Goal: Information Seeking & Learning: Learn about a topic

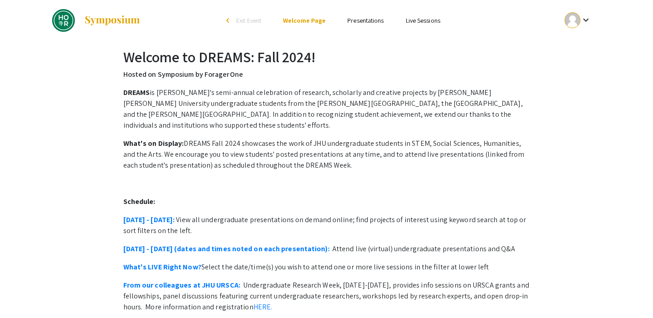
click at [354, 25] on li "Presentations" at bounding box center [366, 20] width 58 height 11
click at [357, 23] on link "Presentations" at bounding box center [366, 20] width 36 height 8
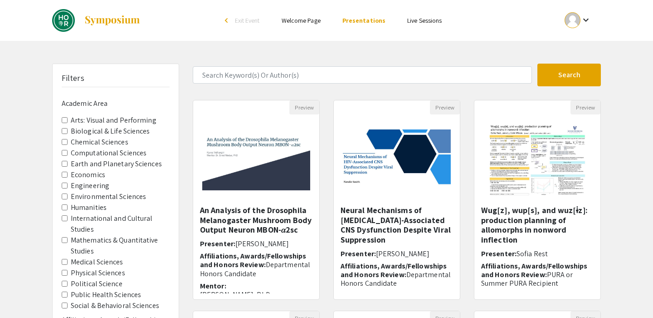
click at [363, 84] on form "Search" at bounding box center [397, 75] width 422 height 23
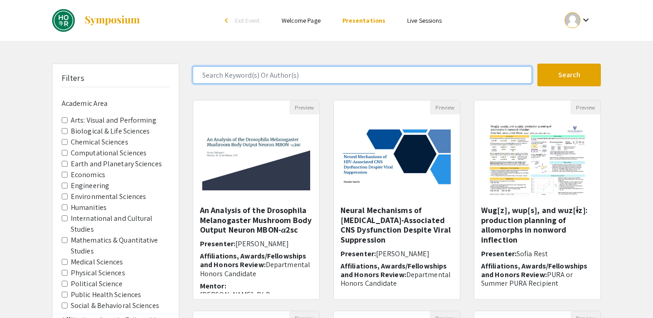
click at [366, 79] on input "Search Keyword(s) Or Author(s)" at bounding box center [362, 74] width 339 height 17
type input "drg"
click at [538, 64] on button "Search" at bounding box center [570, 75] width 64 height 23
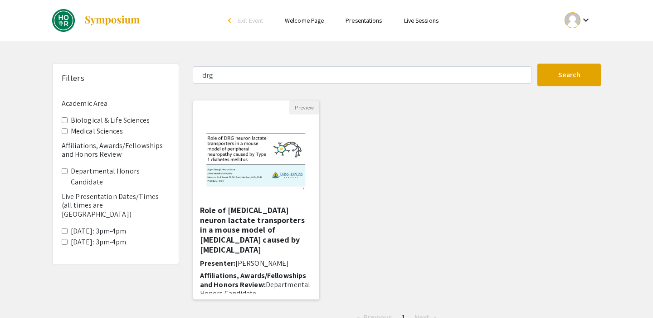
click at [227, 230] on h5 "Role of [MEDICAL_DATA] neuron lactate transporters in a mouse model of [MEDICAL…" at bounding box center [256, 229] width 113 height 49
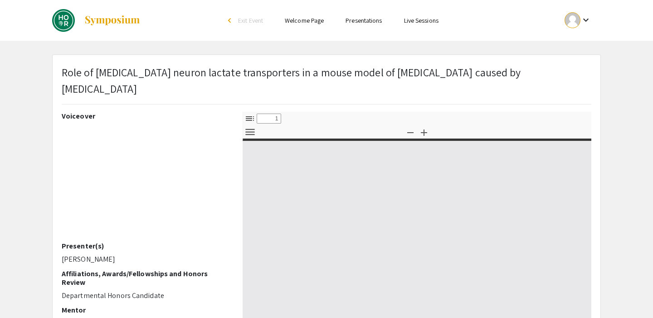
select select "custom"
type input "0"
select select "custom"
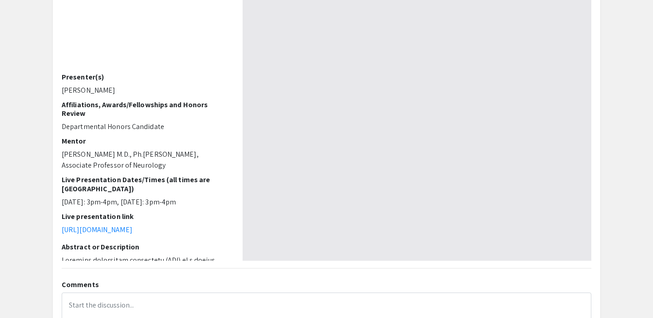
scroll to position [284, 0]
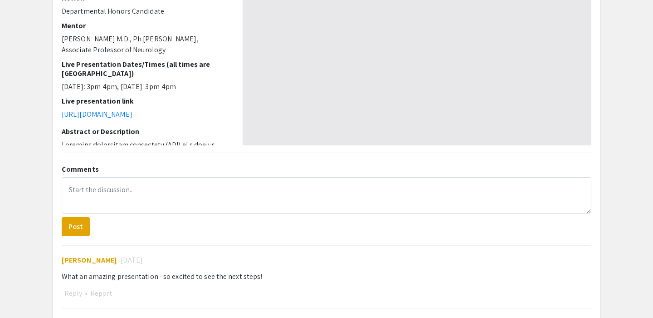
type input "1"
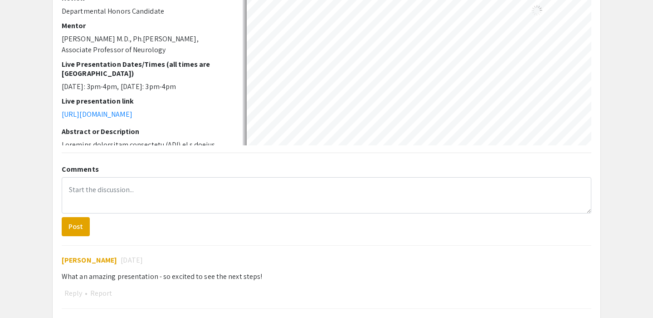
select select "custom"
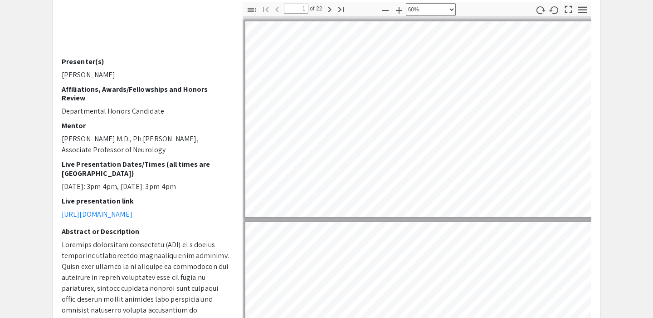
scroll to position [108, 0]
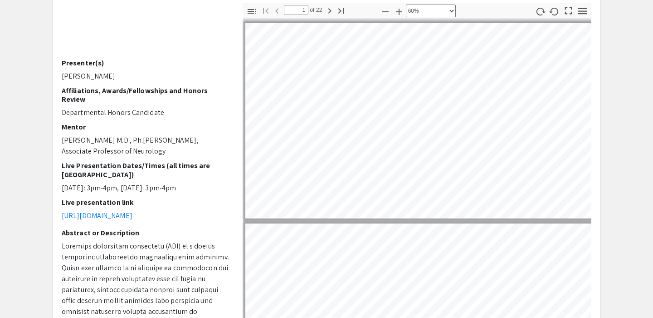
type input "2"
select select "custom"
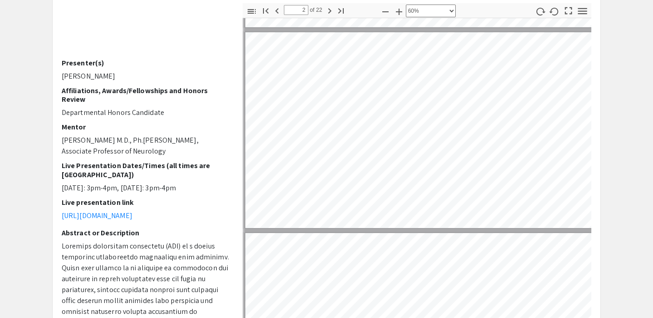
scroll to position [81, 1]
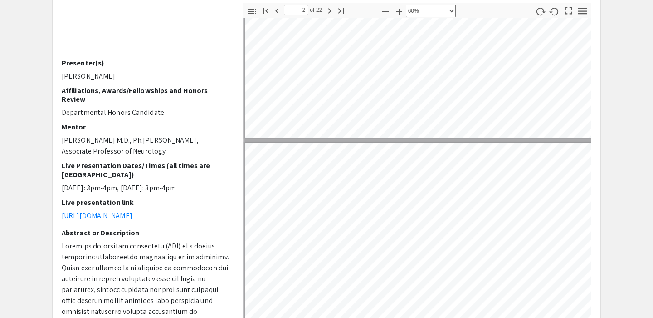
type input "1"
select select "custom"
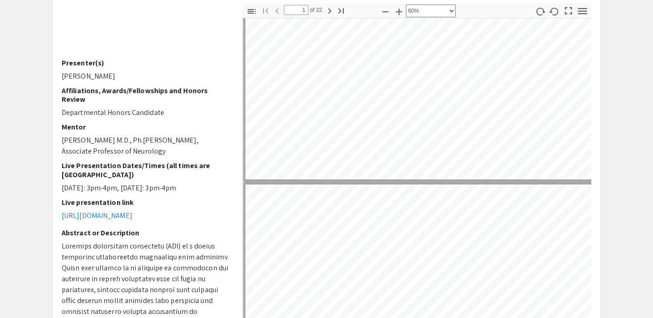
type input "2"
select select "custom"
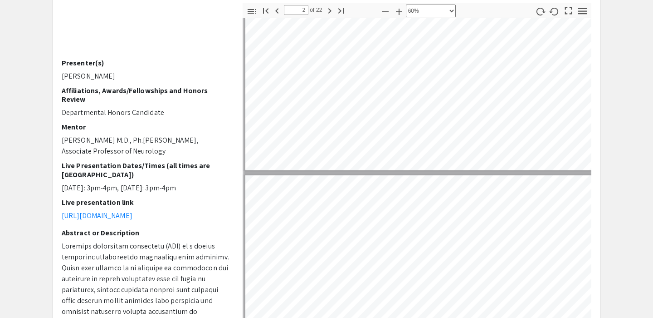
type input "3"
select select "custom"
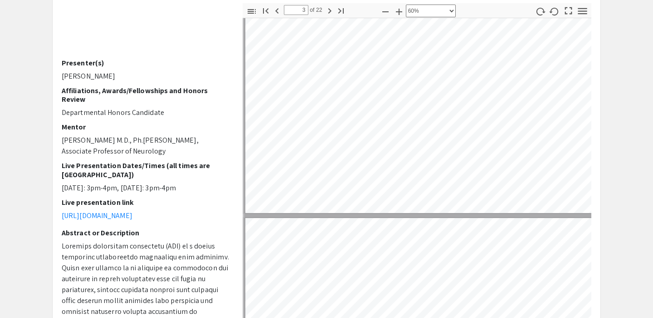
type input "4"
select select "custom"
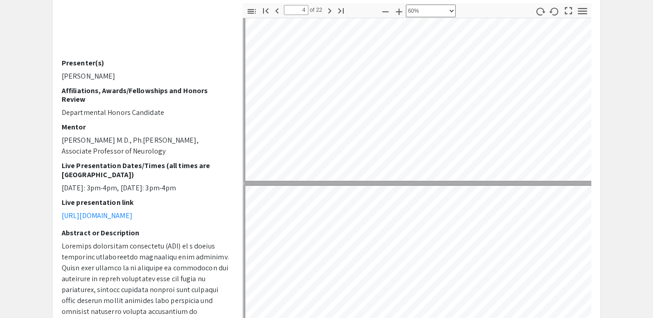
type input "5"
select select "custom"
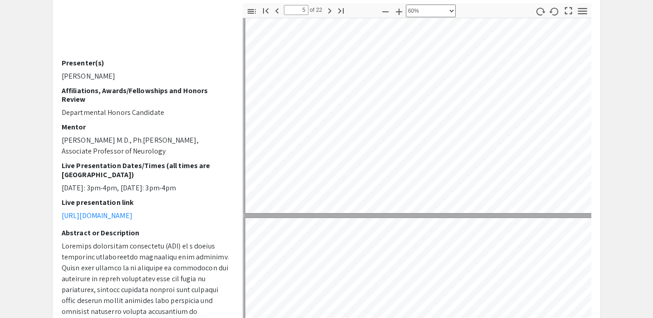
type input "6"
select select "custom"
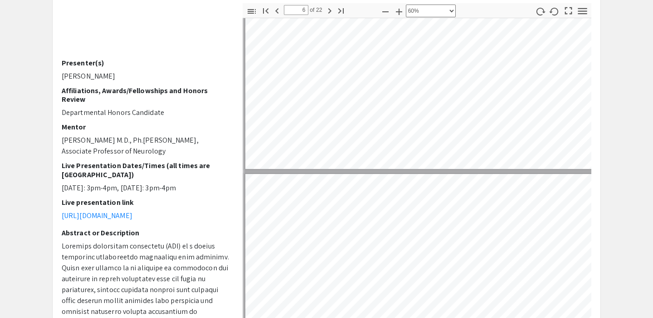
type input "7"
select select "custom"
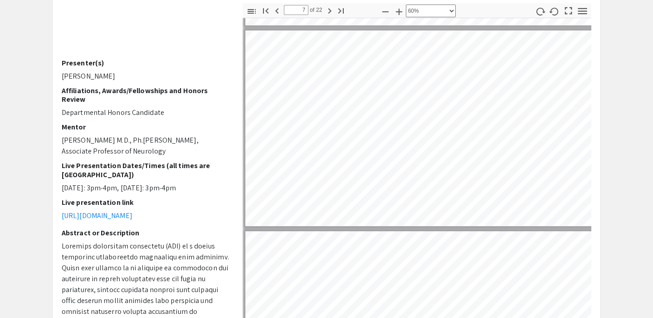
type input "8"
select select "custom"
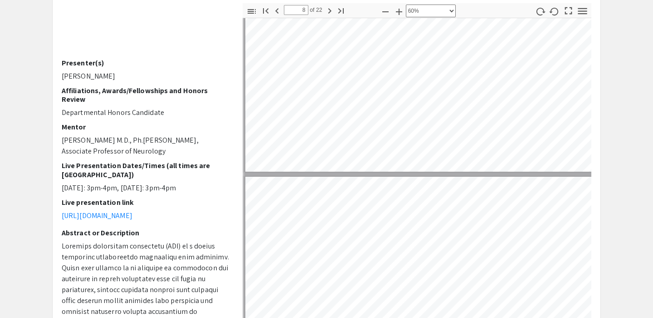
type input "9"
select select "custom"
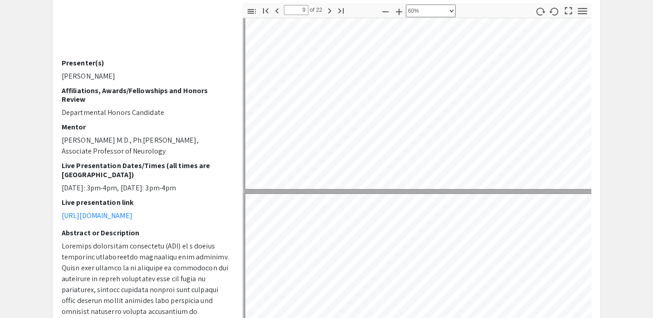
type input "10"
select select "custom"
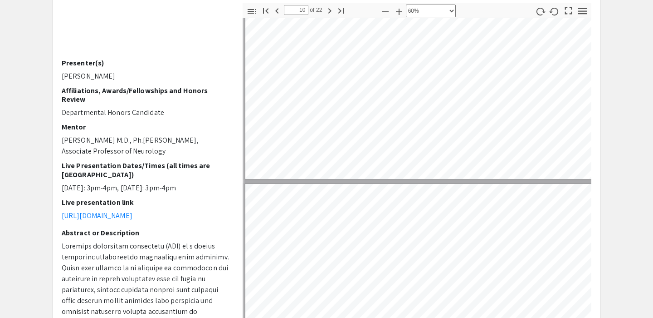
type input "11"
select select "custom"
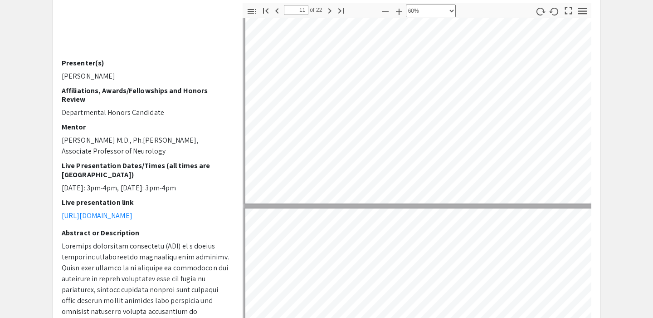
type input "12"
select select "custom"
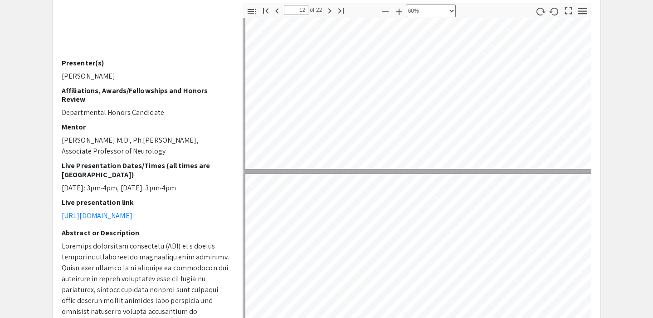
type input "13"
select select "custom"
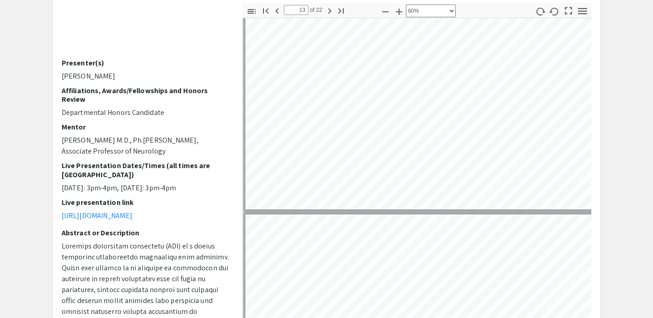
type input "14"
select select "custom"
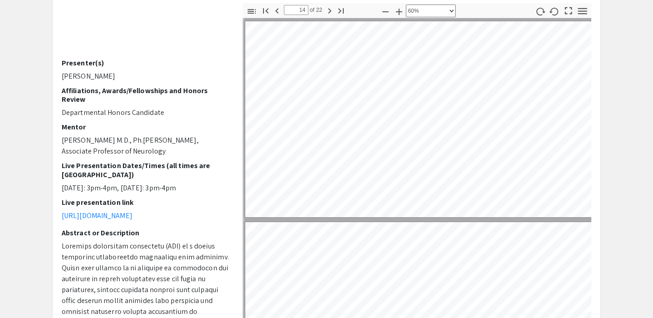
type input "15"
select select "custom"
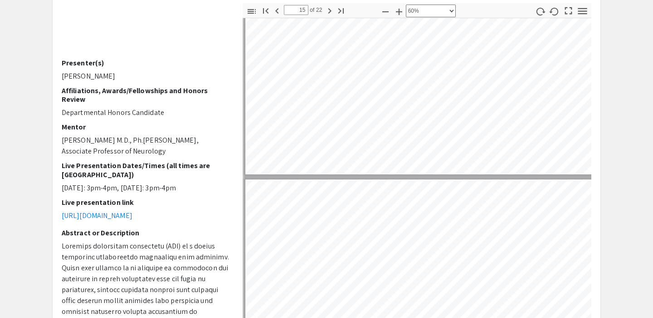
type input "16"
select select "custom"
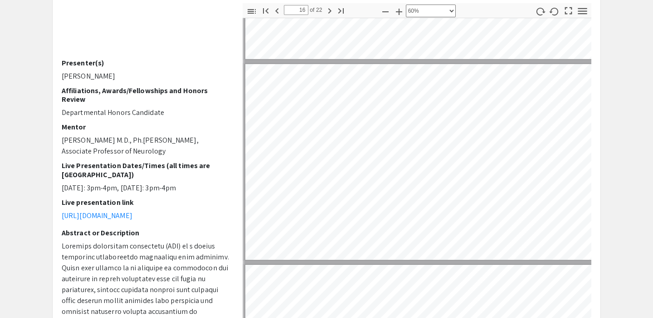
type input "17"
select select "custom"
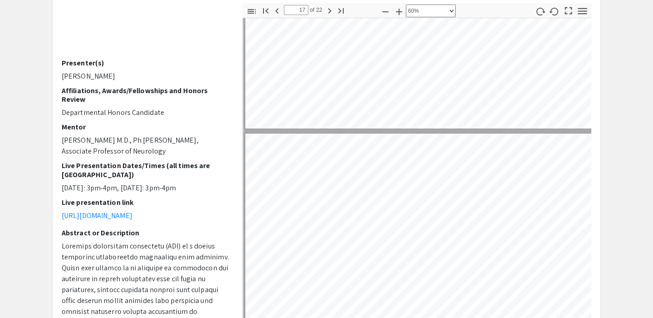
scroll to position [3207, 1]
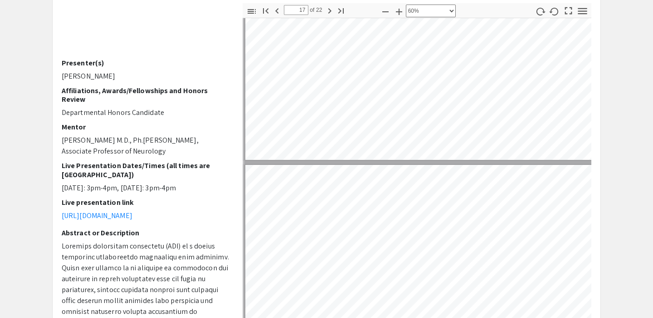
type input "18"
select select "custom"
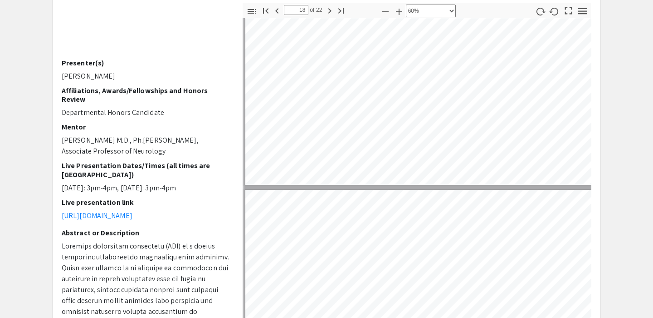
type input "19"
select select "custom"
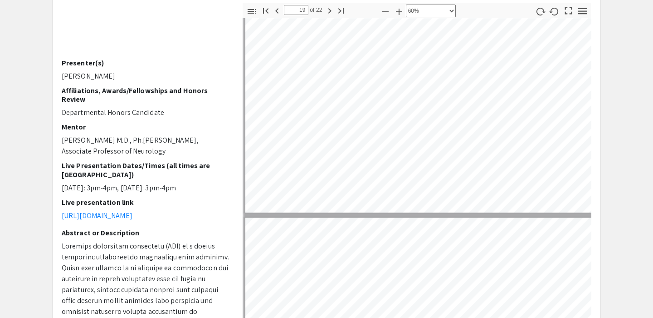
scroll to position [3615, 1]
type input "20"
select select "custom"
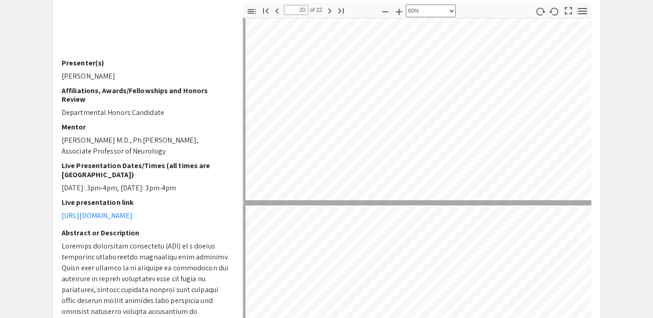
type input "21"
select select "custom"
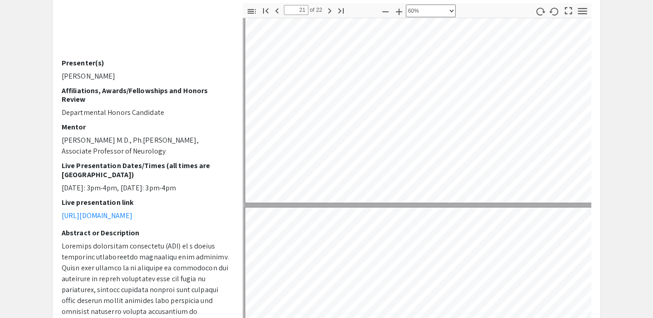
type input "22"
select select "custom"
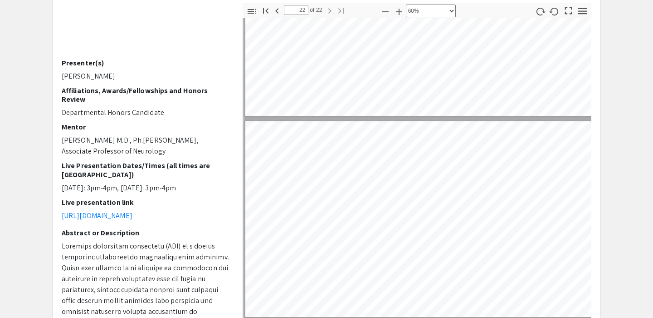
type input "21"
select select "custom"
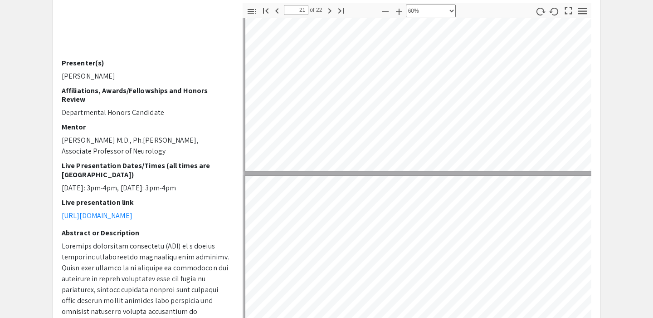
type input "22"
select select "custom"
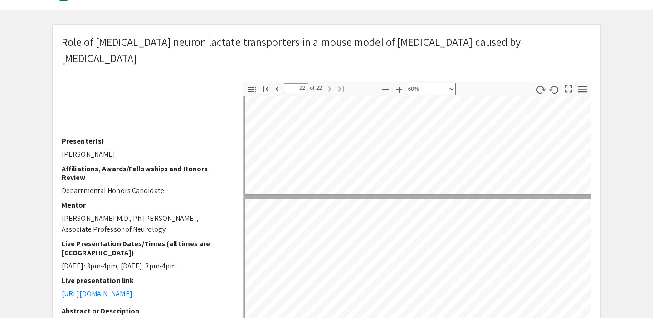
scroll to position [0, 0]
